Goal: Transaction & Acquisition: Purchase product/service

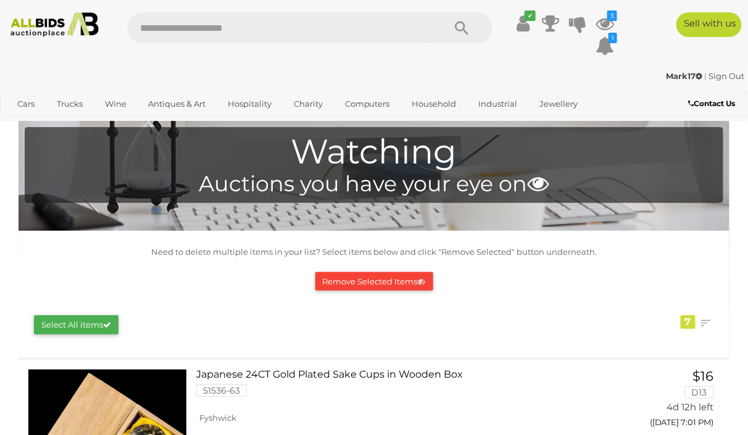
click at [119, 104] on link "Wine" at bounding box center [116, 104] width 38 height 20
click at [0, 0] on span "Auctions" at bounding box center [0, 0] width 0 height 0
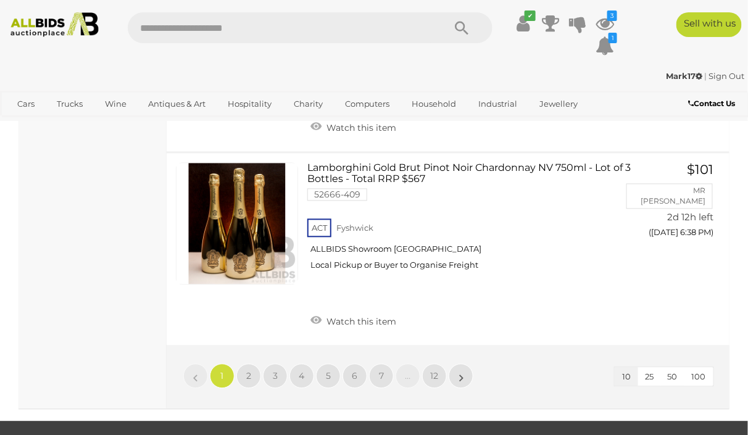
scroll to position [1945, 0]
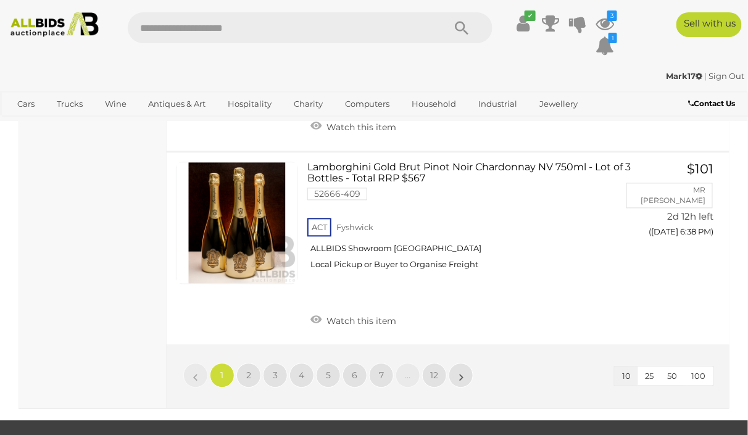
click at [703, 376] on span "100" at bounding box center [699, 376] width 14 height 10
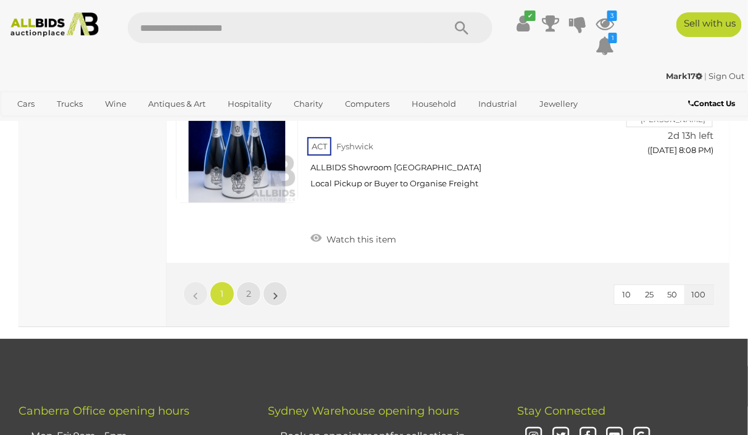
scroll to position [19335, 0]
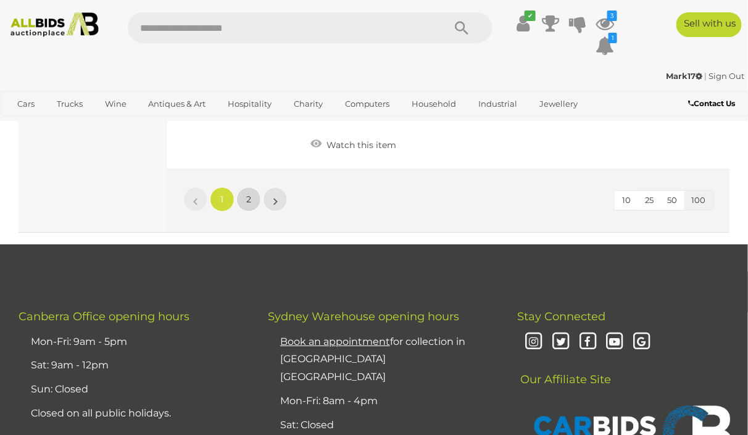
click at [250, 205] on span "2" at bounding box center [248, 199] width 5 height 11
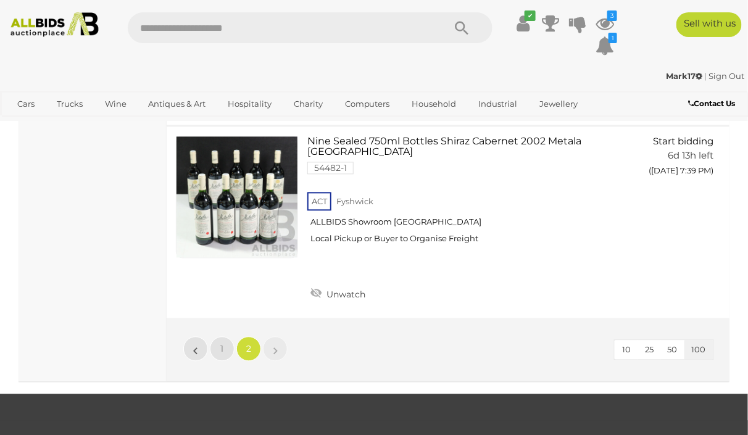
scroll to position [3206, 0]
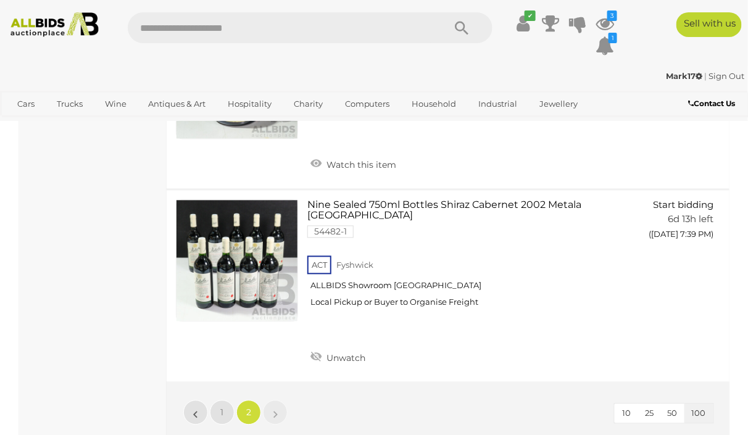
click at [267, 288] on link at bounding box center [237, 261] width 122 height 122
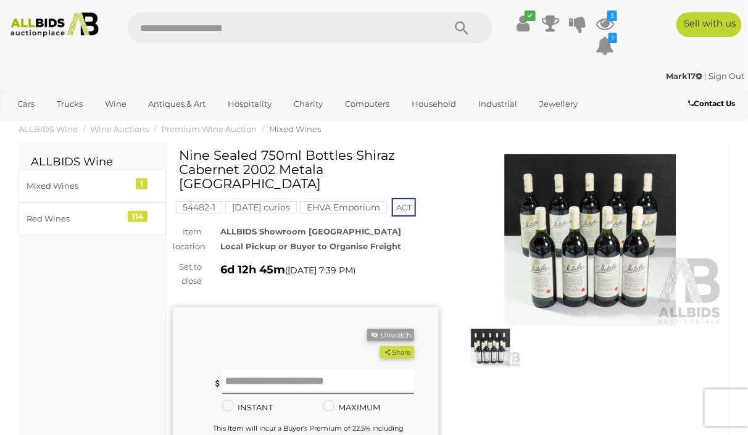
click at [608, 272] on img at bounding box center [590, 240] width 266 height 172
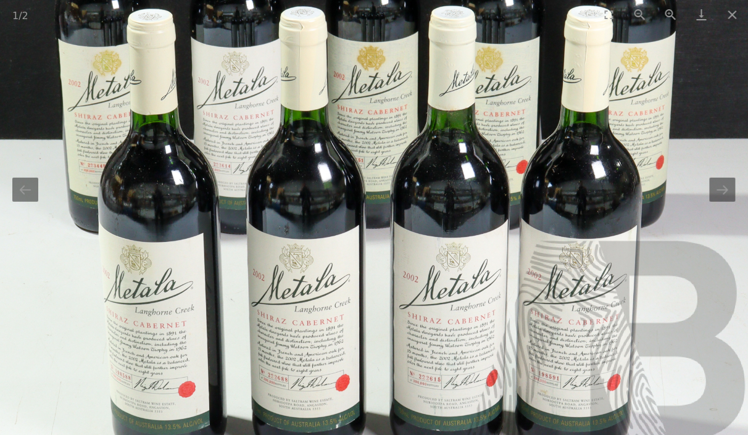
click at [730, 20] on button "Close gallery" at bounding box center [732, 14] width 31 height 29
